Goal: Task Accomplishment & Management: Use online tool/utility

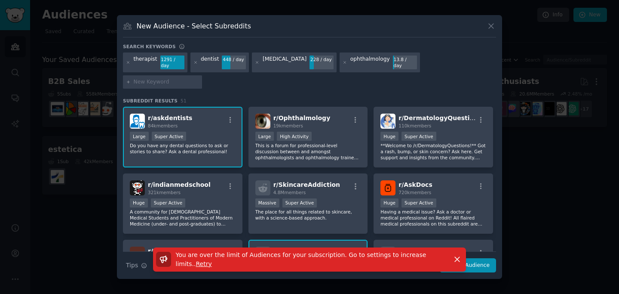
scroll to position [521, 0]
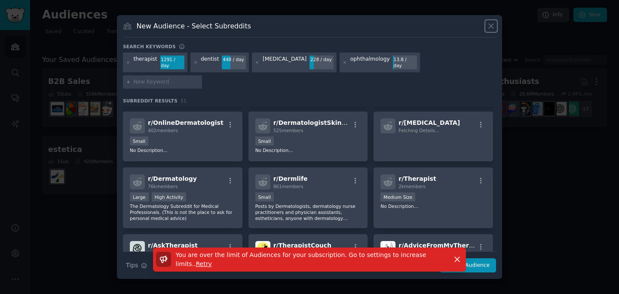
click at [490, 31] on icon at bounding box center [491, 26] width 9 height 9
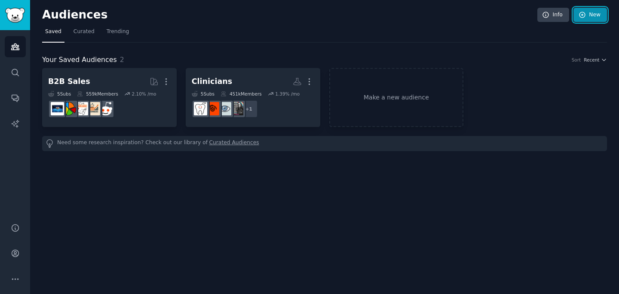
click at [602, 17] on link "New" at bounding box center [591, 15] width 34 height 15
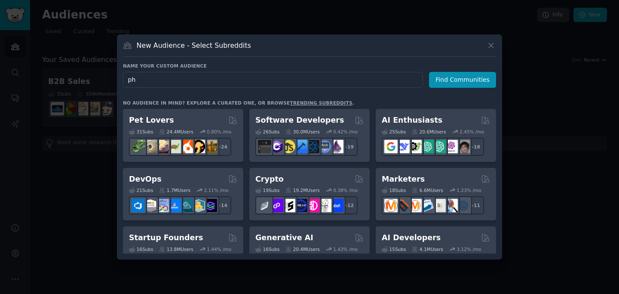
type input "p"
type input "Pharma"
click button "Find Communities" at bounding box center [462, 80] width 67 height 16
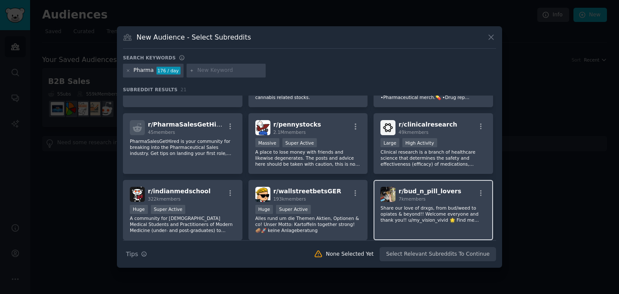
scroll to position [184, 0]
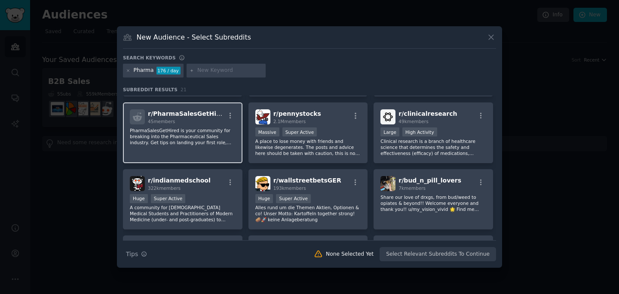
click at [221, 145] on p "PharmaSalesGetHired is your community for breaking into the Pharmaceutical Sale…" at bounding box center [183, 136] width 106 height 18
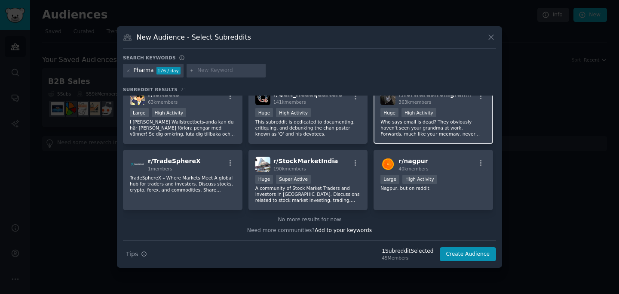
scroll to position [0, 0]
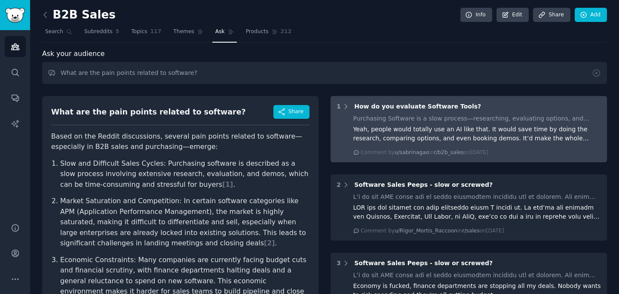
scroll to position [135, 0]
